Goal: Navigation & Orientation: Understand site structure

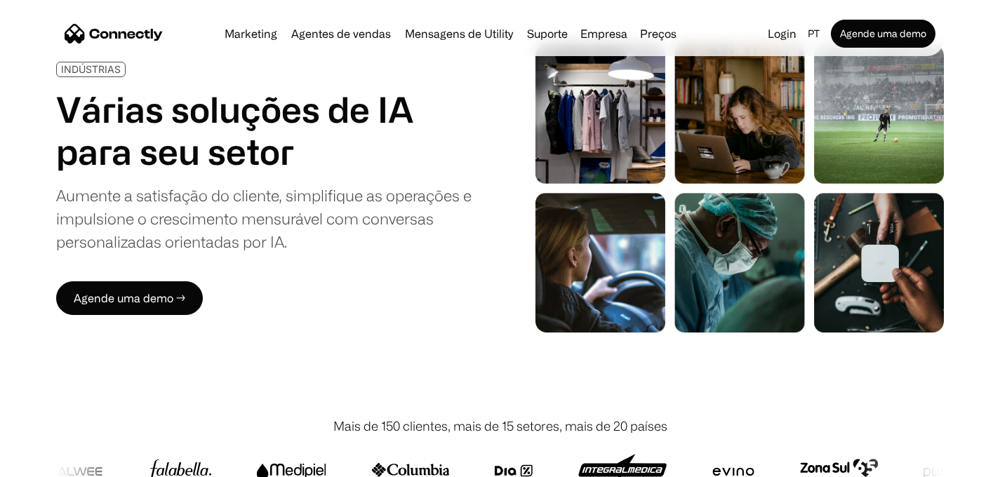
scroll to position [67, 0]
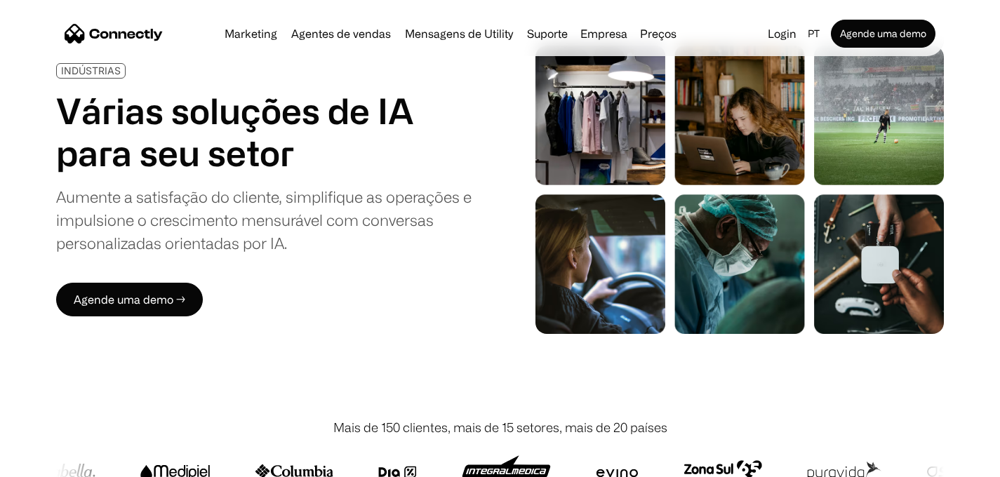
click at [140, 32] on img "home" at bounding box center [114, 34] width 98 height 20
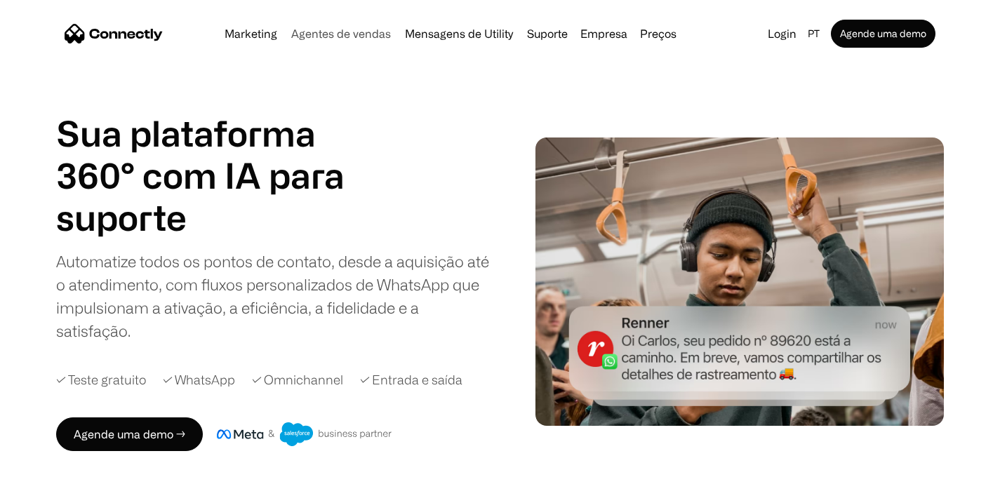
click at [360, 36] on link "Agentes de vendas" at bounding box center [341, 33] width 111 height 11
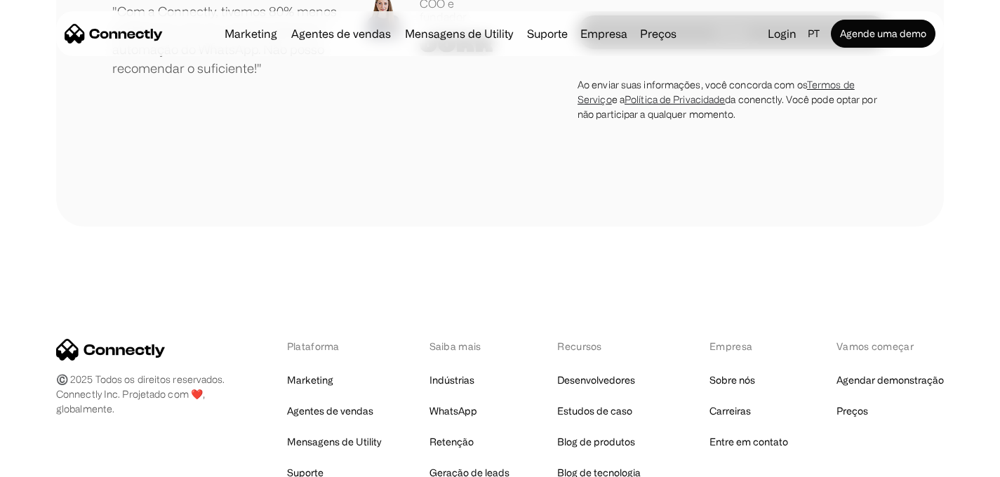
scroll to position [4201, 0]
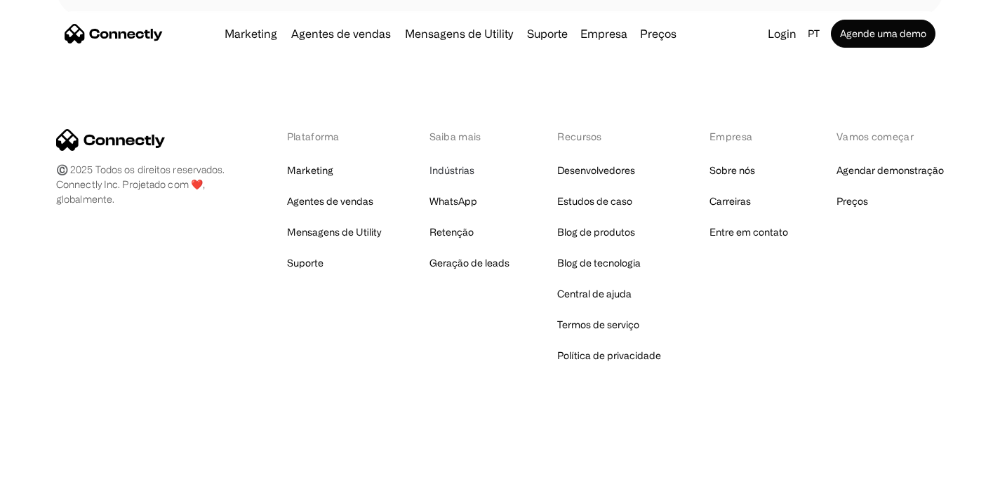
click at [461, 168] on link "Indústrias" at bounding box center [452, 171] width 45 height 20
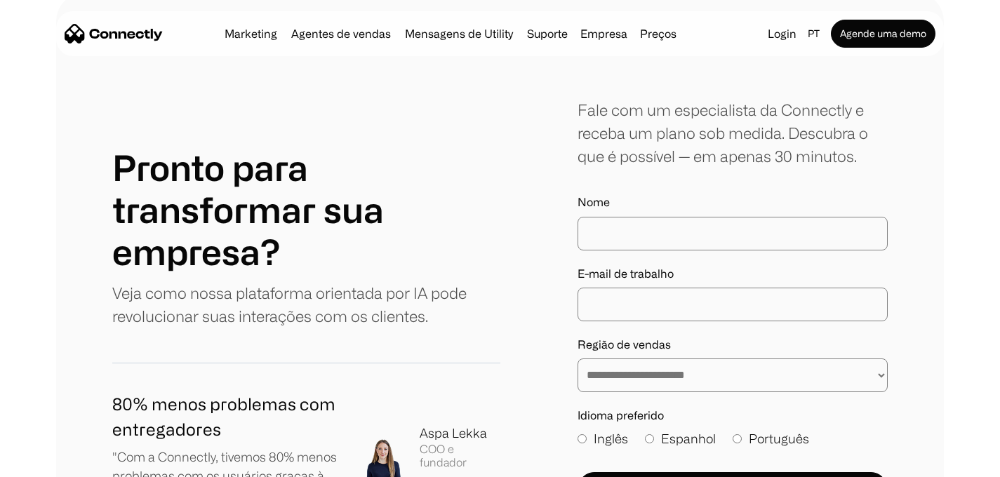
scroll to position [4142, 0]
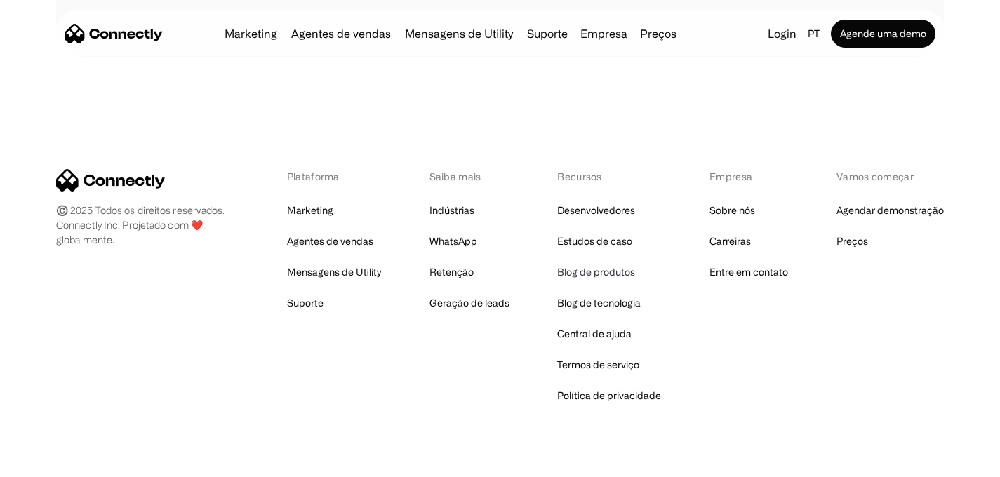
click at [584, 263] on link "Blog de produtos" at bounding box center [596, 273] width 78 height 20
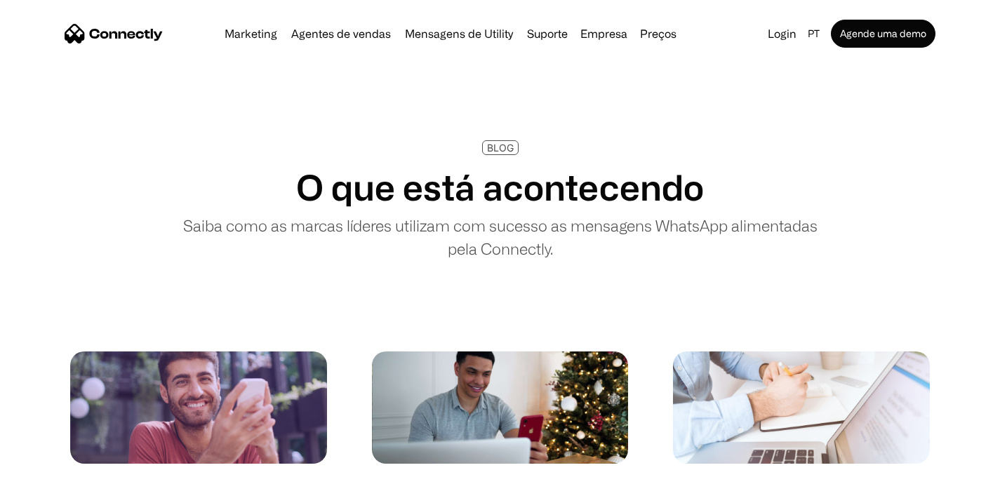
click at [119, 33] on img "home" at bounding box center [114, 34] width 98 height 20
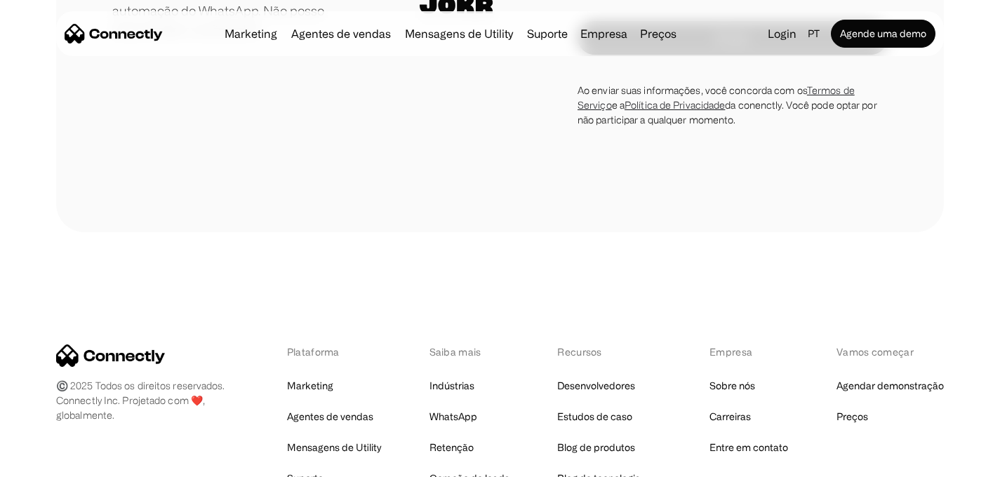
scroll to position [8067, 0]
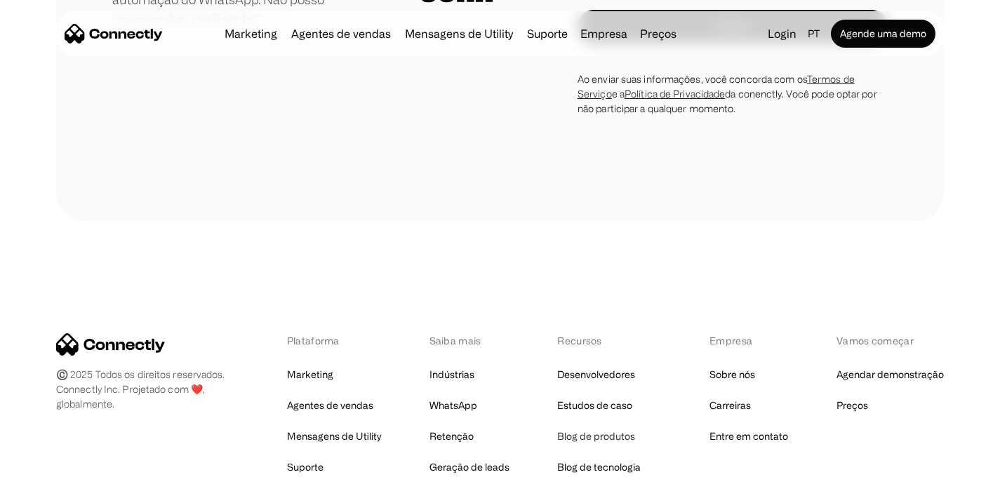
click at [599, 427] on link "Blog de produtos" at bounding box center [596, 437] width 78 height 20
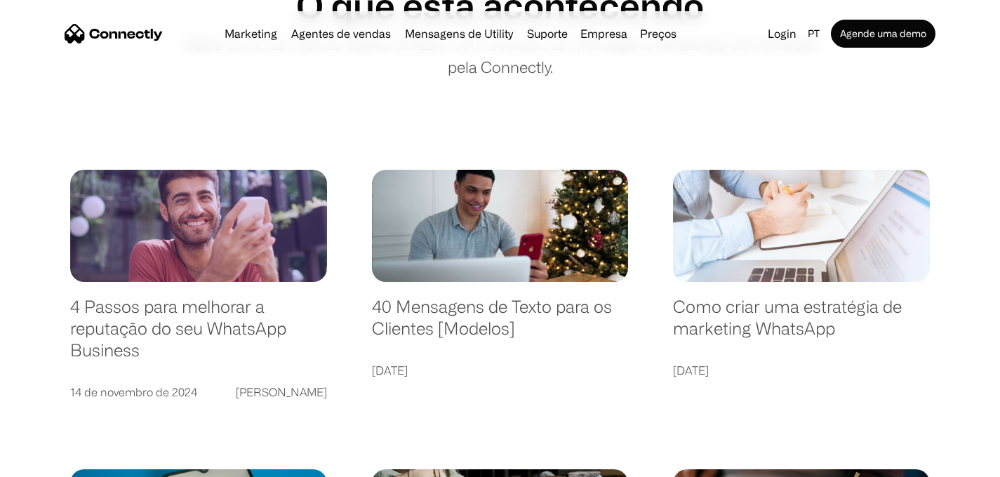
scroll to position [185, 0]
